Goal: Task Accomplishment & Management: Complete application form

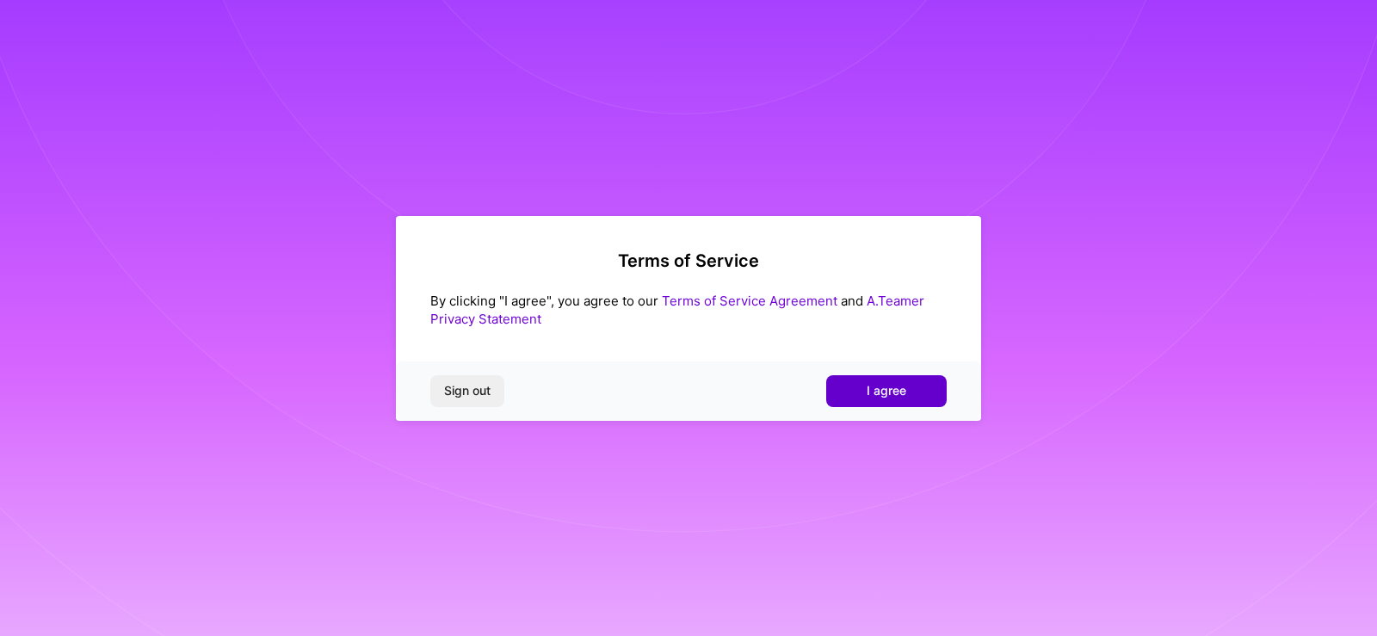
click at [872, 383] on span "I agree" at bounding box center [887, 390] width 40 height 17
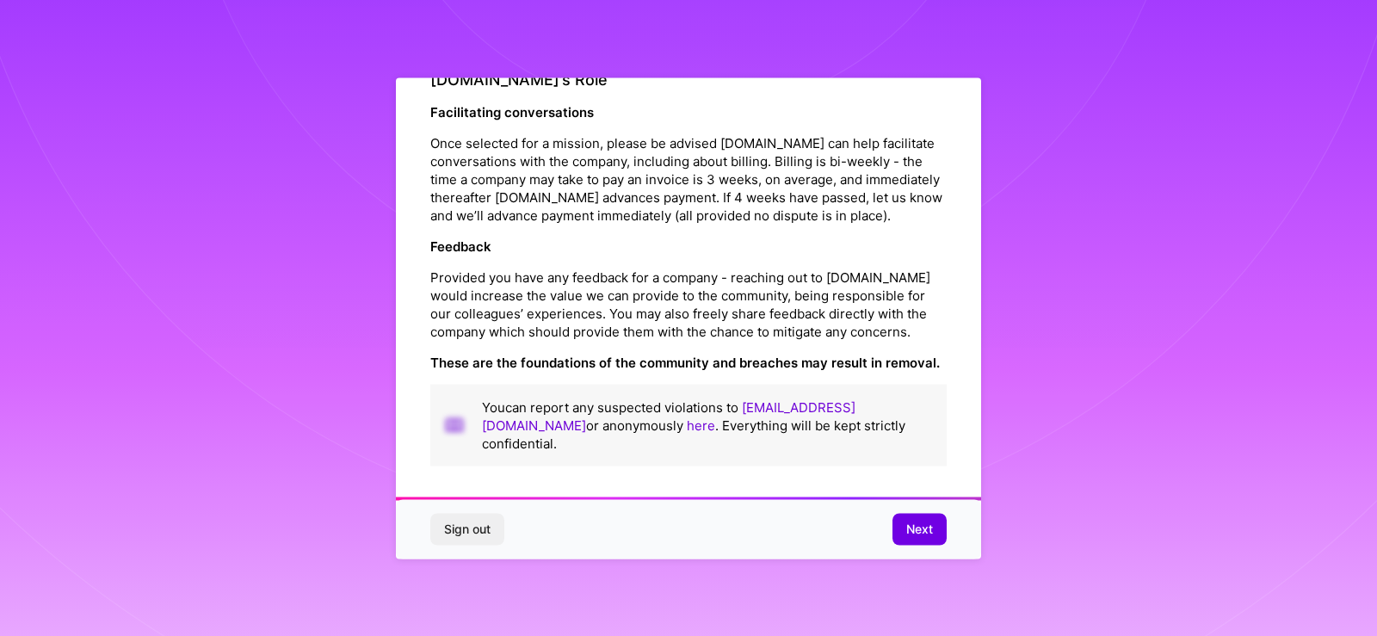
scroll to position [1959, 0]
click at [918, 530] on span "Next" at bounding box center [919, 529] width 27 height 17
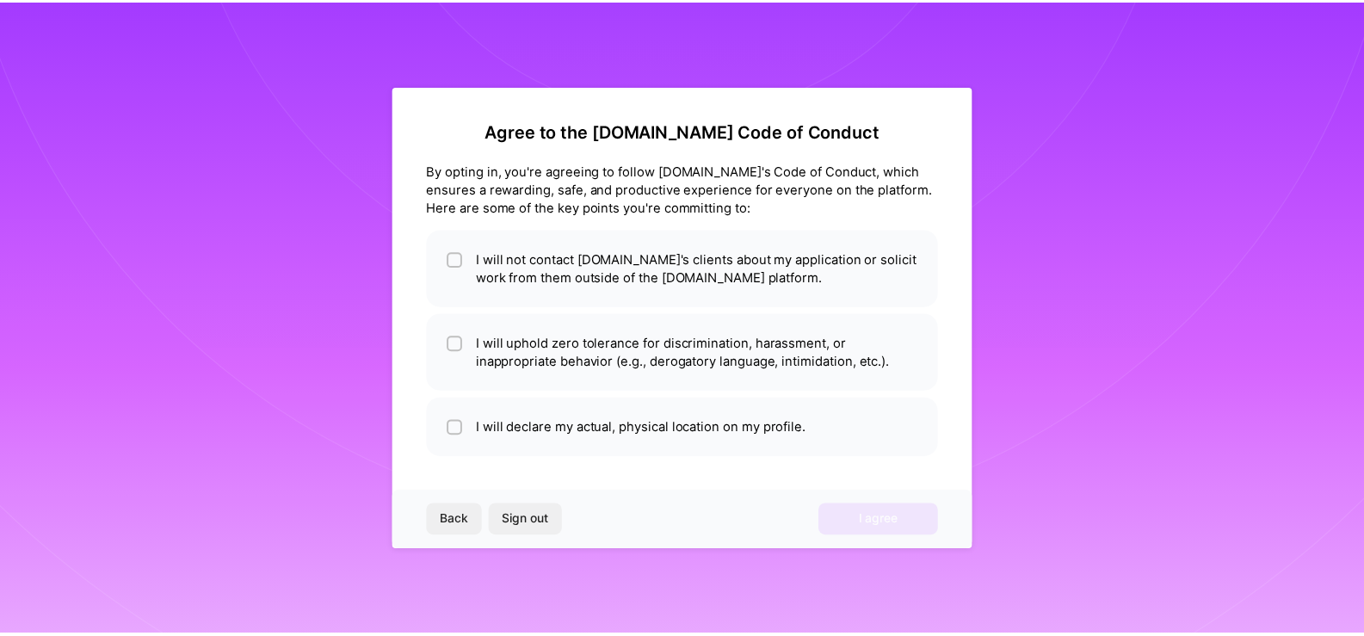
scroll to position [0, 0]
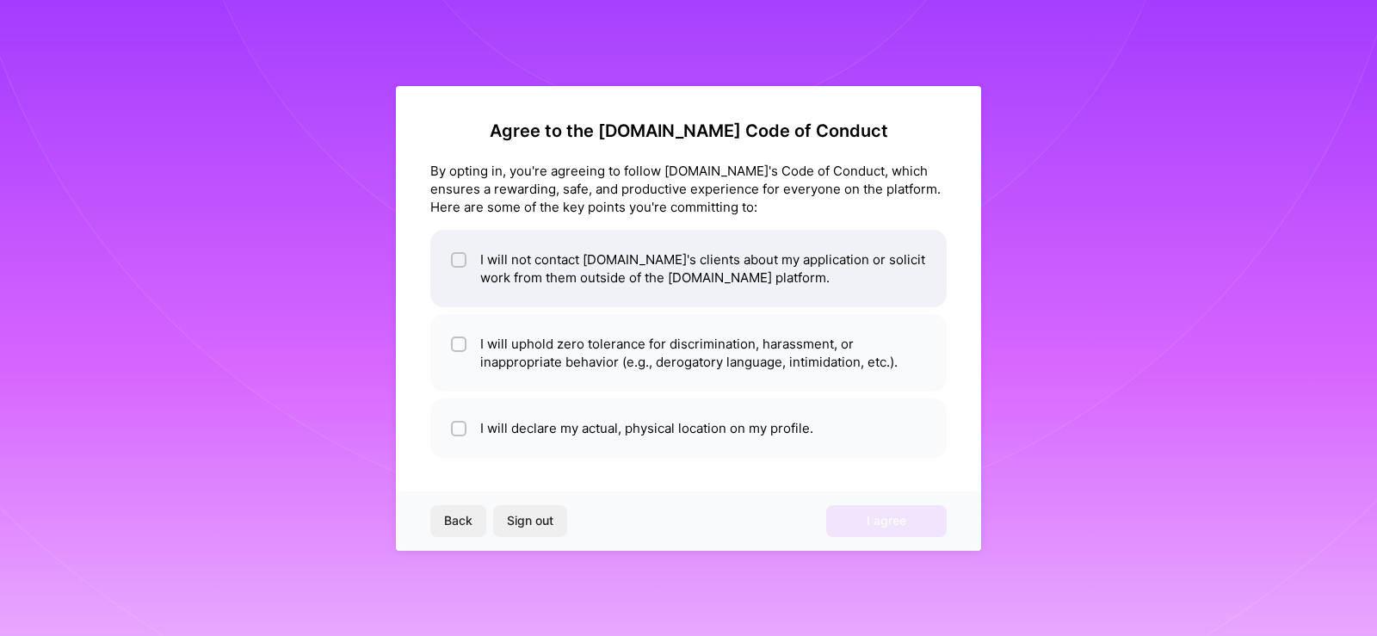
click at [459, 265] on input "checkbox" at bounding box center [460, 261] width 12 height 12
checkbox input "true"
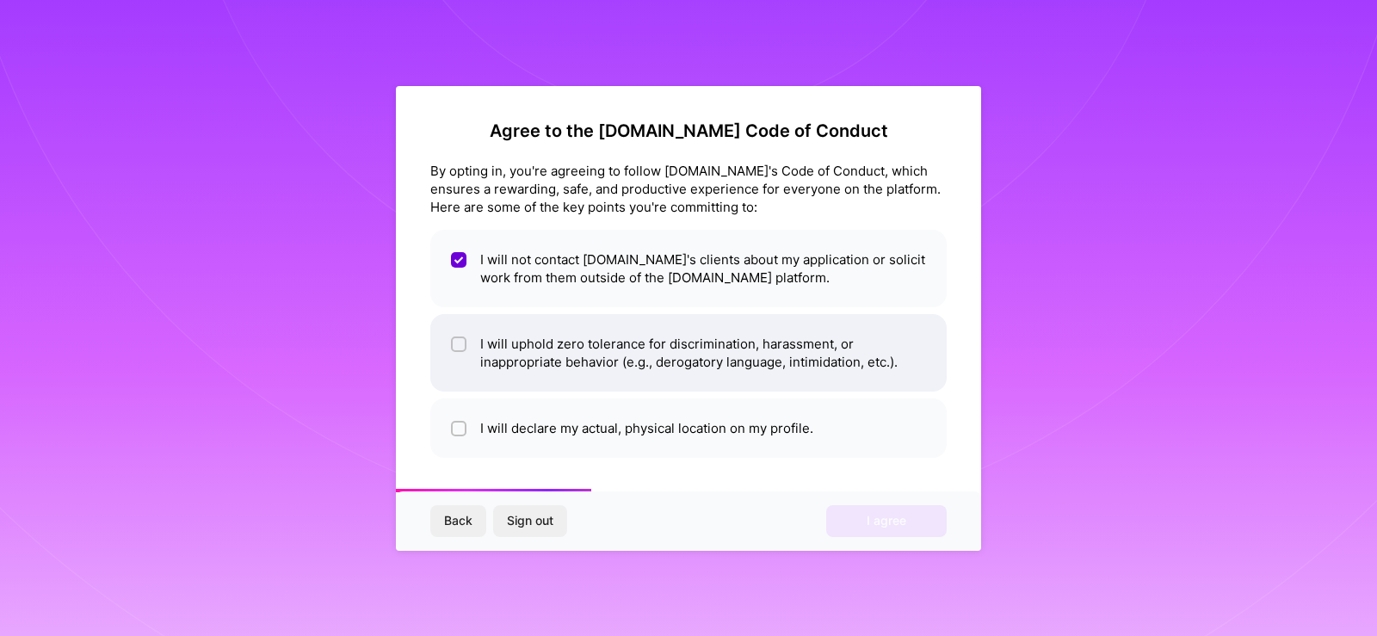
click at [453, 349] on div at bounding box center [458, 344] width 15 height 15
checkbox input "true"
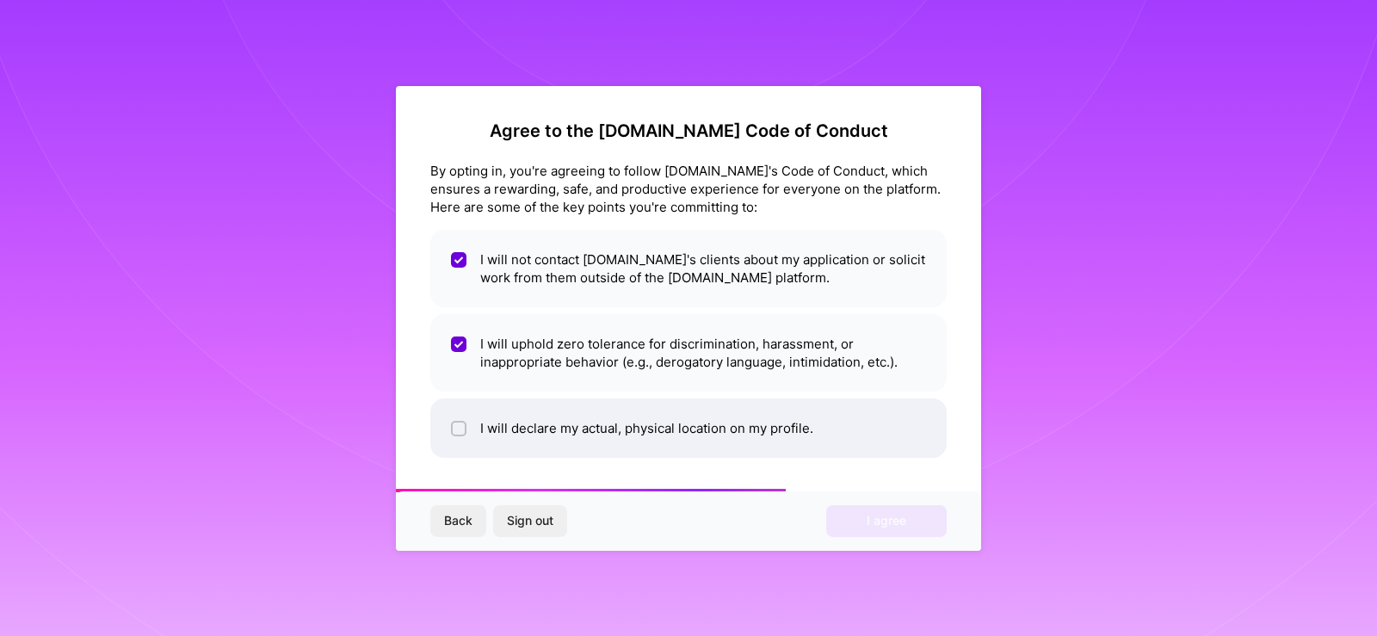
click at [457, 419] on span at bounding box center [458, 428] width 15 height 18
checkbox input "true"
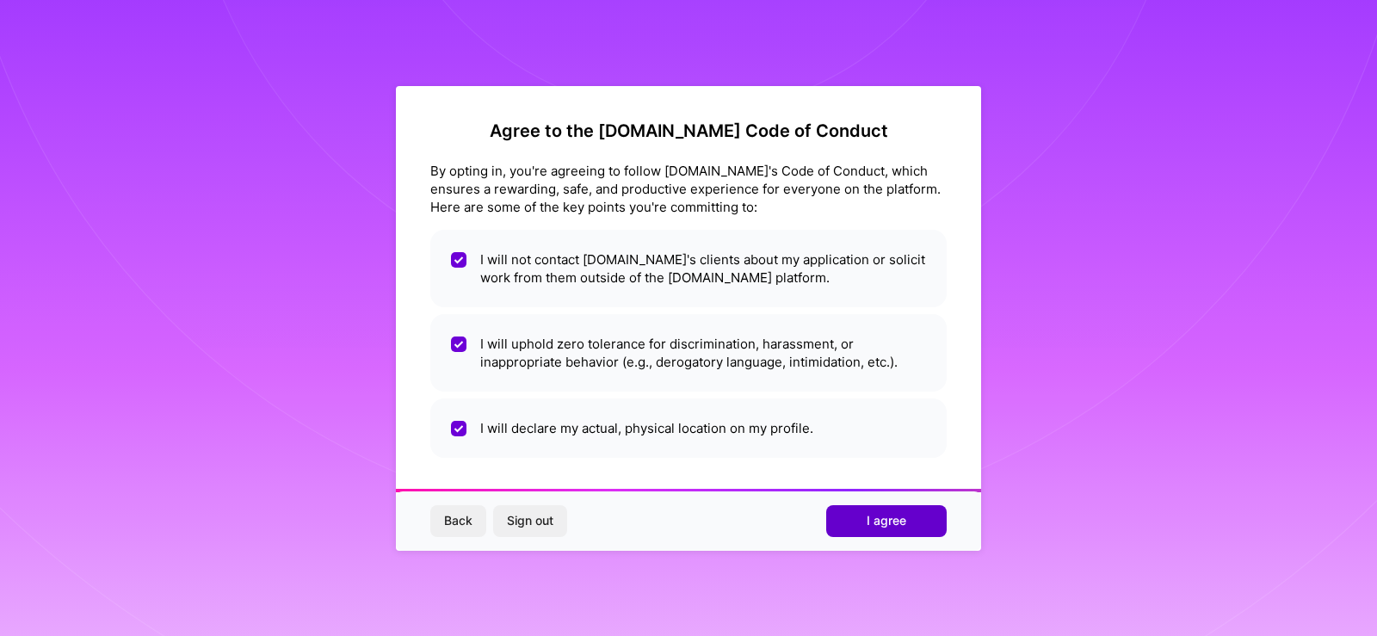
click at [900, 528] on span "I agree" at bounding box center [887, 520] width 40 height 17
